Goal: Task Accomplishment & Management: Manage account settings

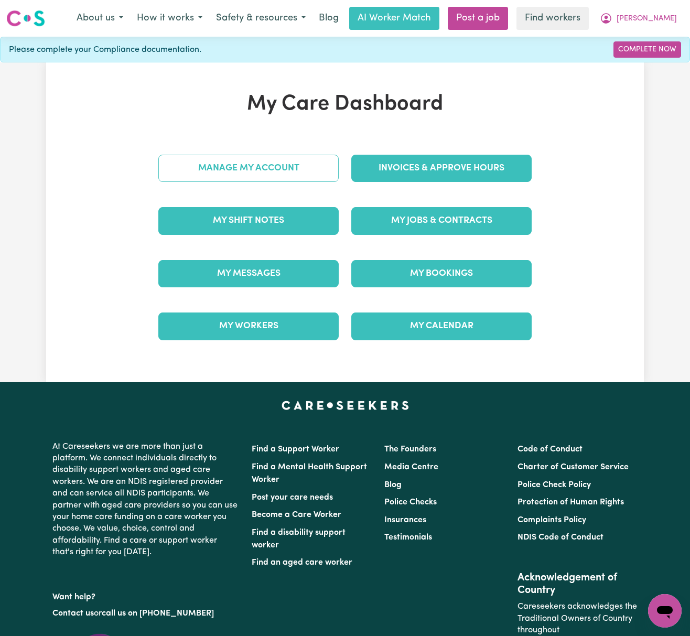
click at [316, 172] on link "Manage My Account" at bounding box center [248, 168] width 180 height 27
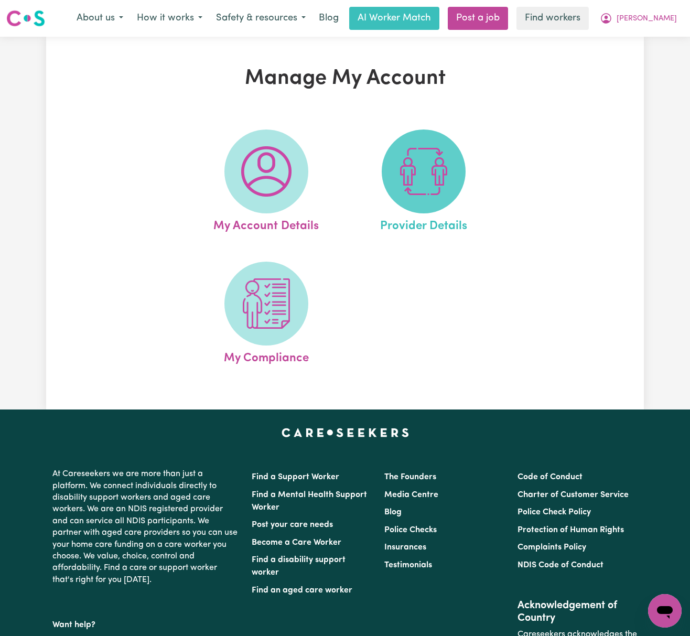
click at [405, 176] on img at bounding box center [423, 171] width 50 height 50
select select "AGED_HOME_CARE"
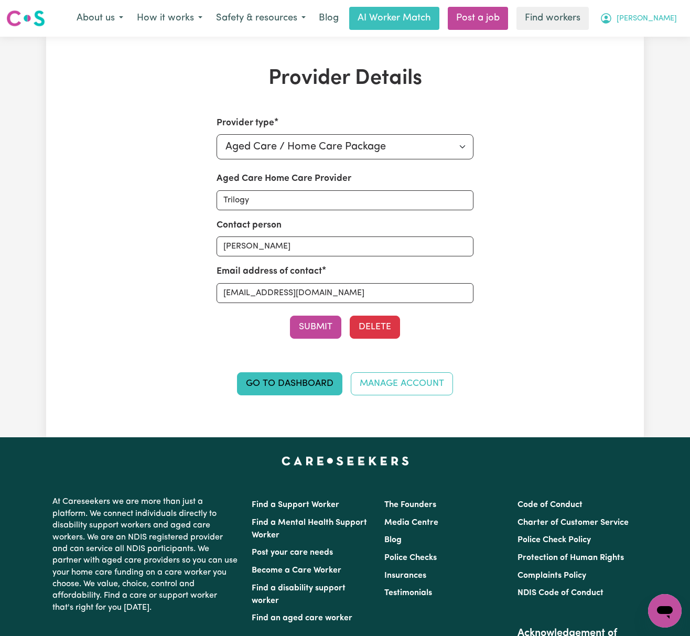
click at [660, 14] on span "[PERSON_NAME]" at bounding box center [647, 19] width 60 height 12
click at [662, 35] on link "My Dashboard" at bounding box center [641, 41] width 83 height 20
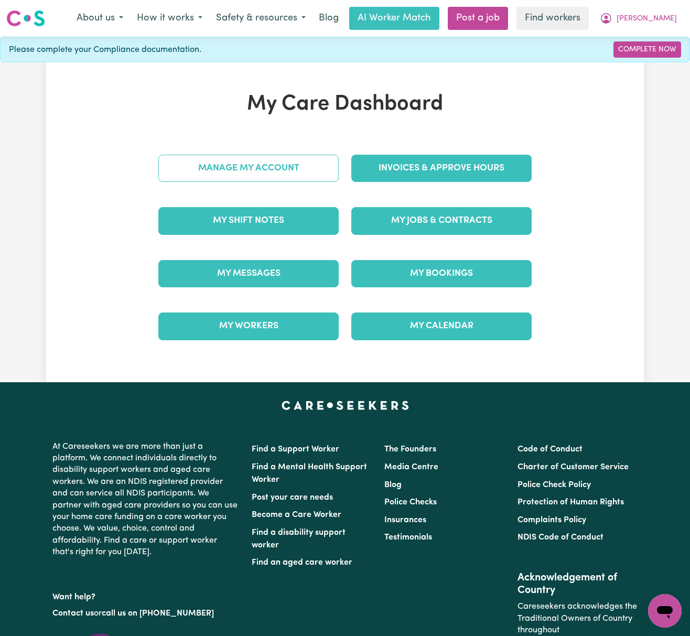
click at [302, 176] on link "Manage My Account" at bounding box center [248, 168] width 180 height 27
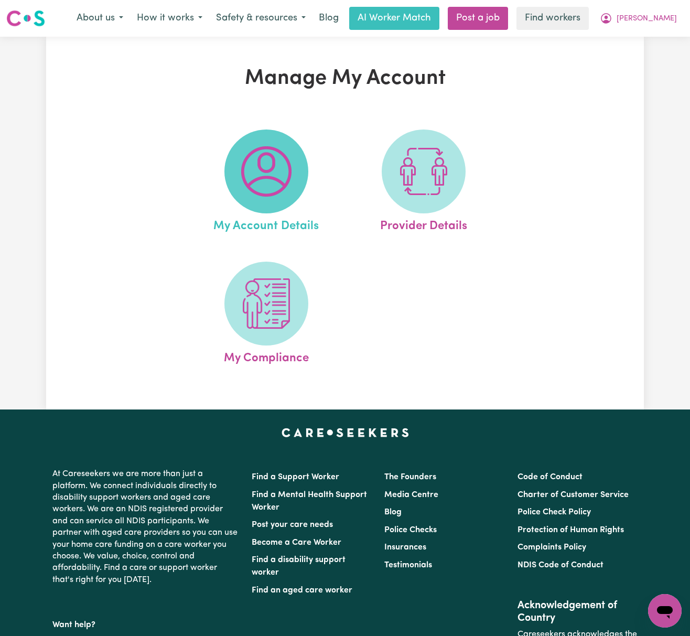
click at [288, 187] on img at bounding box center [266, 171] width 50 height 50
select select "other"
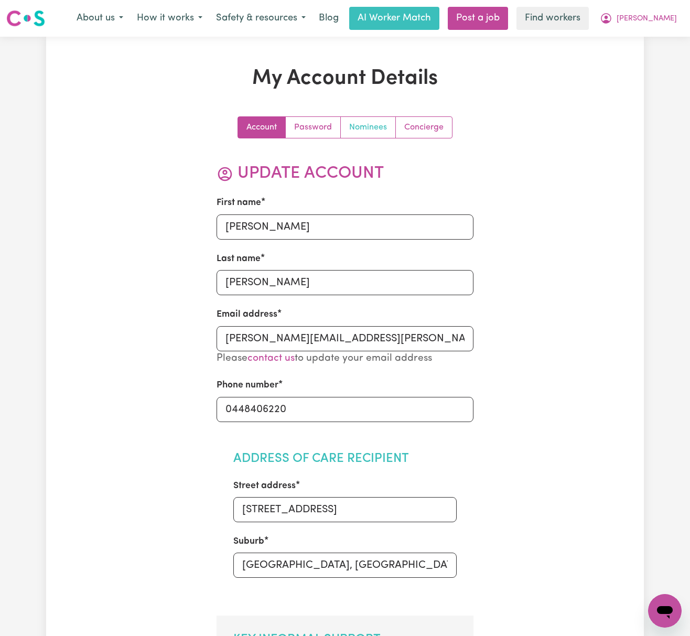
click at [366, 127] on link "Nominees" at bounding box center [368, 127] width 55 height 21
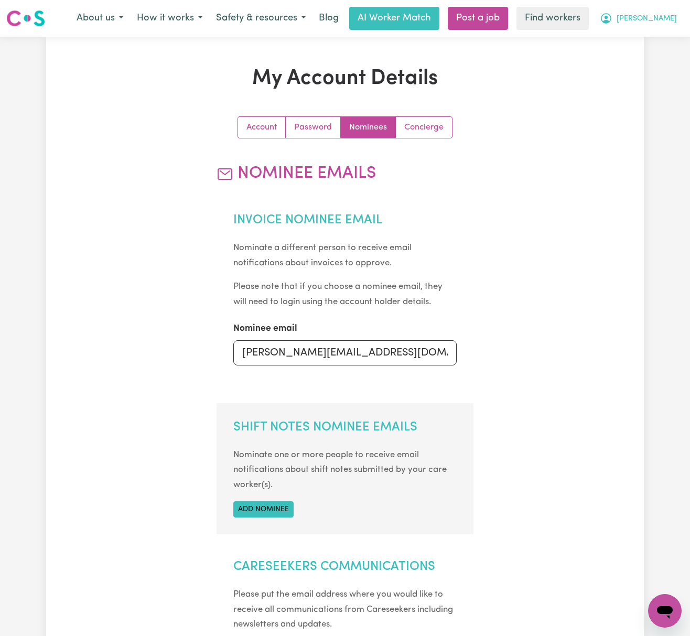
drag, startPoint x: 646, startPoint y: 19, endPoint x: 647, endPoint y: 28, distance: 9.5
click at [612, 19] on icon "My Account" at bounding box center [606, 18] width 13 height 13
click at [649, 66] on link "Logout" at bounding box center [641, 60] width 83 height 20
